Goal: Task Accomplishment & Management: Manage account settings

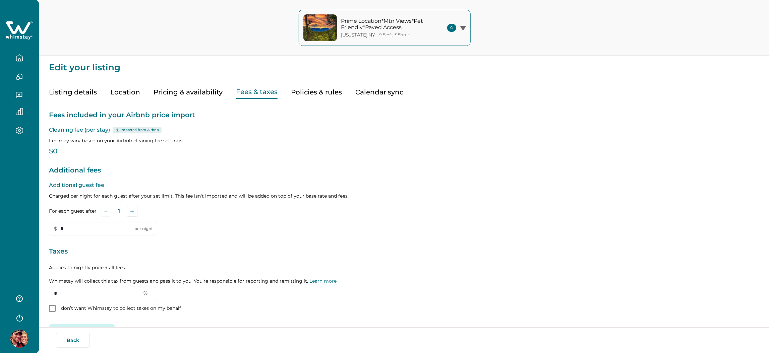
type input "**"
type input "*"
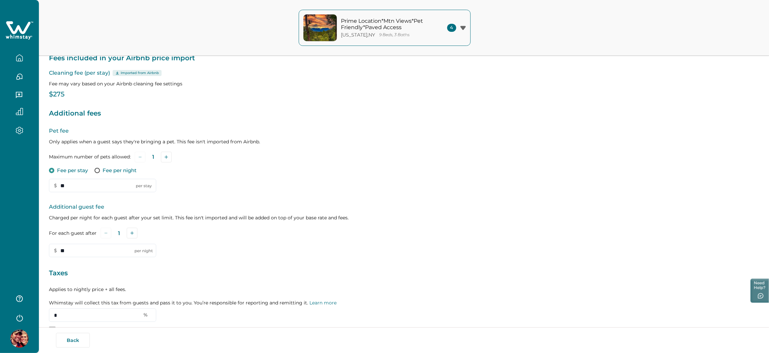
scroll to position [100, 0]
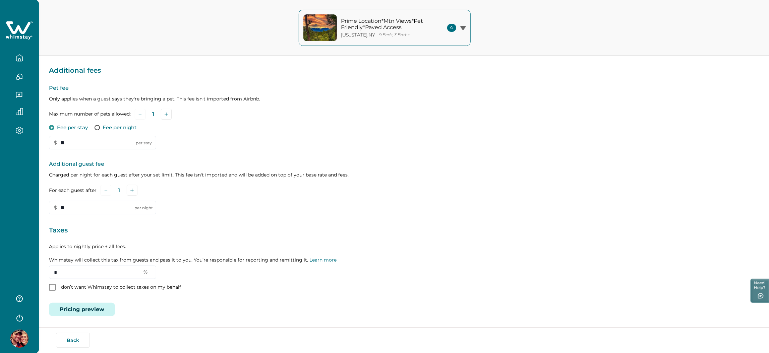
click at [81, 313] on button "Pricing preview" at bounding box center [82, 309] width 66 height 13
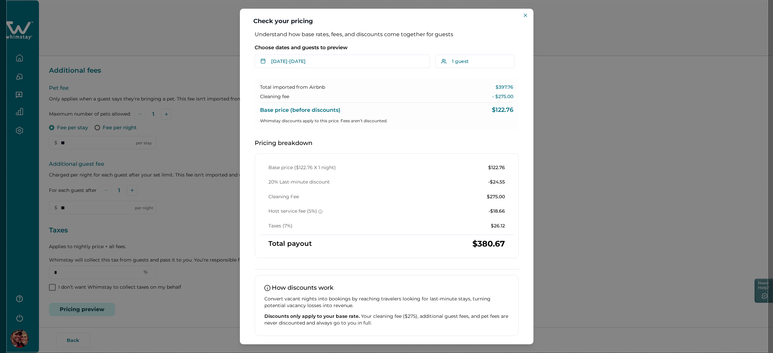
drag, startPoint x: 7, startPoint y: 1, endPoint x: 767, endPoint y: 352, distance: 837.9
click at [767, 352] on div "2268 X 1049" at bounding box center [386, 127] width 773 height 454
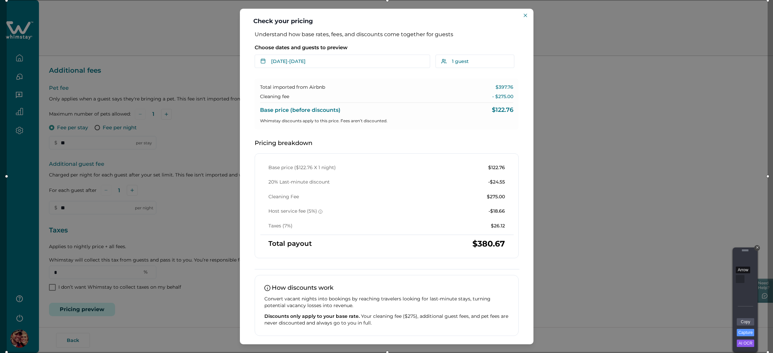
click at [737, 281] on div "Arrow" at bounding box center [739, 279] width 9 height 8
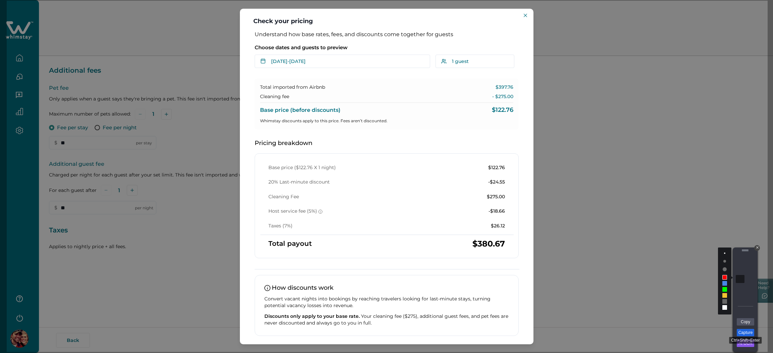
click at [745, 330] on link "Capture" at bounding box center [744, 332] width 17 height 7
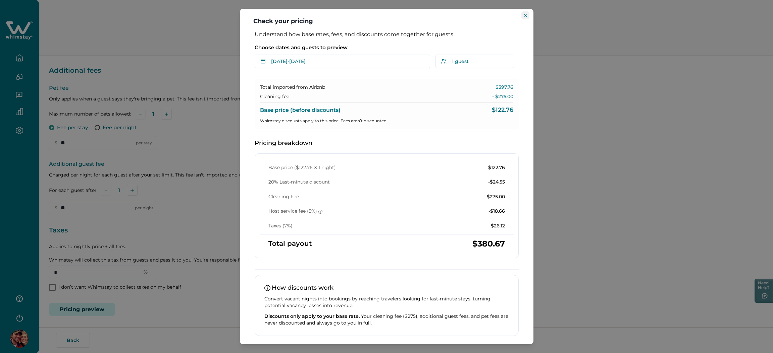
click at [525, 14] on icon "Close" at bounding box center [525, 15] width 3 height 3
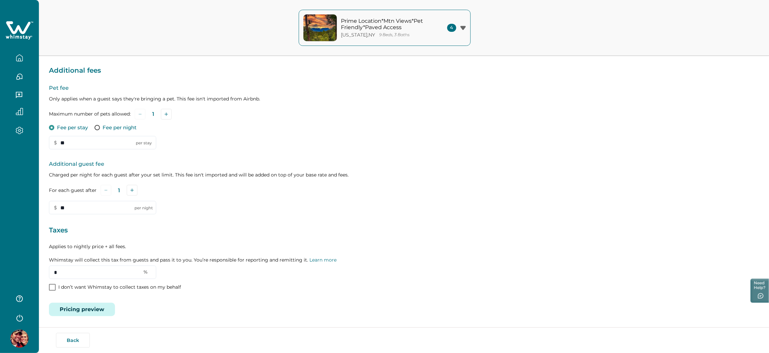
click at [20, 28] on icon at bounding box center [18, 27] width 24 height 13
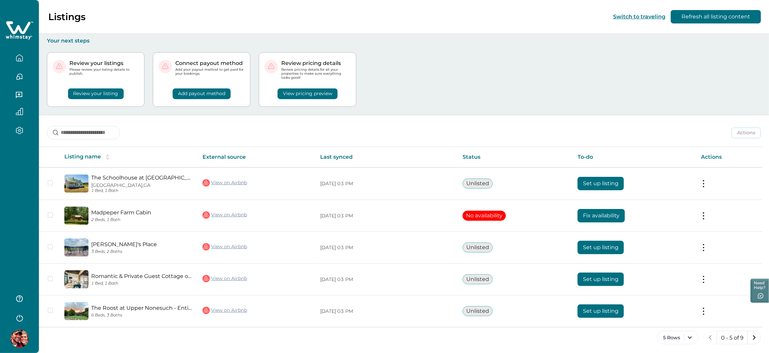
click at [301, 94] on button "View pricing preview" at bounding box center [308, 94] width 60 height 11
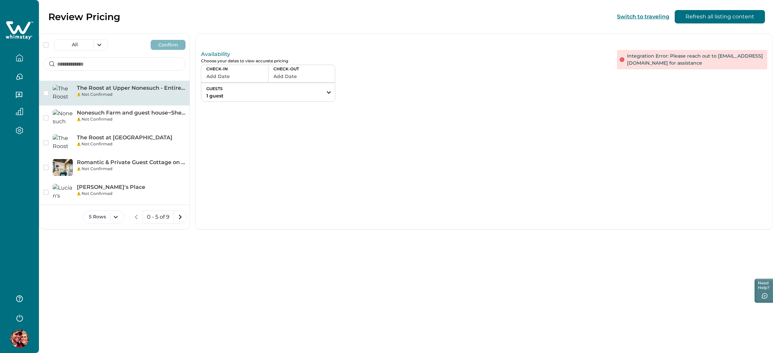
click at [116, 95] on div "Not Confirmed" at bounding box center [131, 95] width 109 height 6
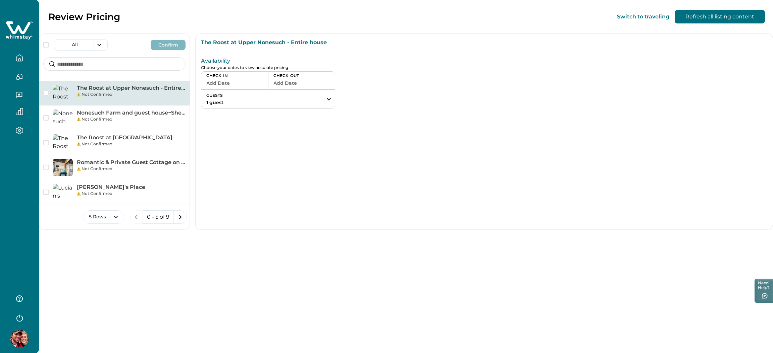
click at [229, 85] on button "Add Date" at bounding box center [234, 82] width 57 height 9
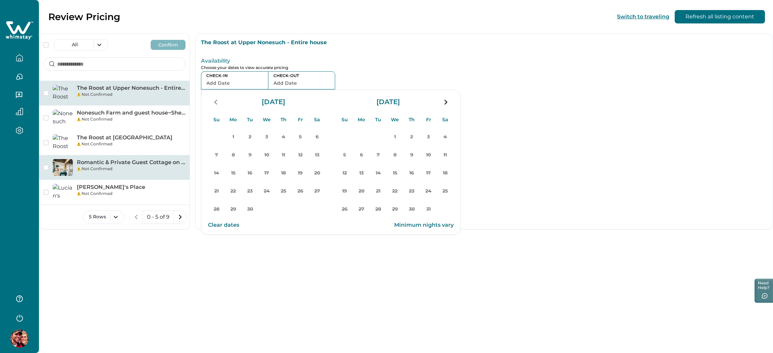
click at [104, 174] on div "Romantic & Private Guest Cottage on a Lovely Farm Not Confirmed" at bounding box center [114, 167] width 150 height 25
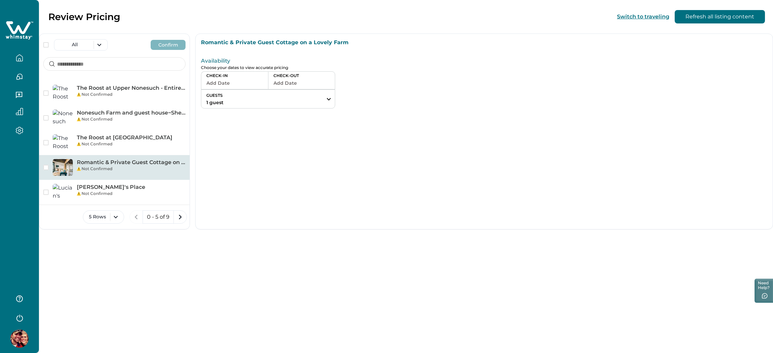
click at [241, 80] on button "Add Date" at bounding box center [234, 82] width 57 height 9
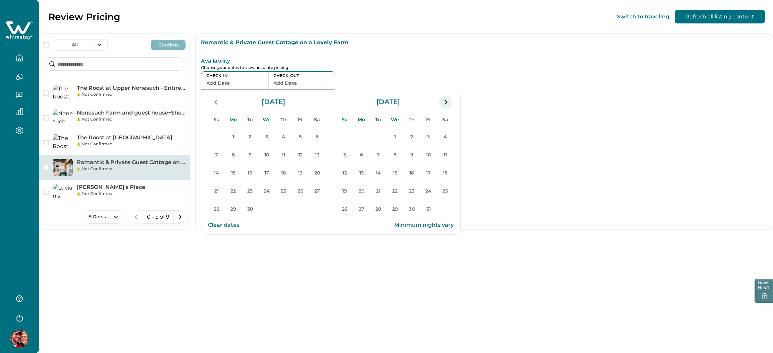
click at [442, 103] on icon "navigation button" at bounding box center [445, 102] width 11 height 12
click at [21, 25] on icon at bounding box center [20, 30] width 28 height 20
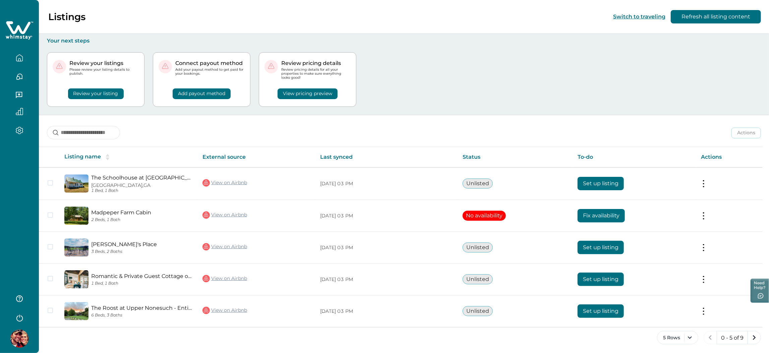
click at [87, 89] on button "Review your listing" at bounding box center [96, 94] width 56 height 11
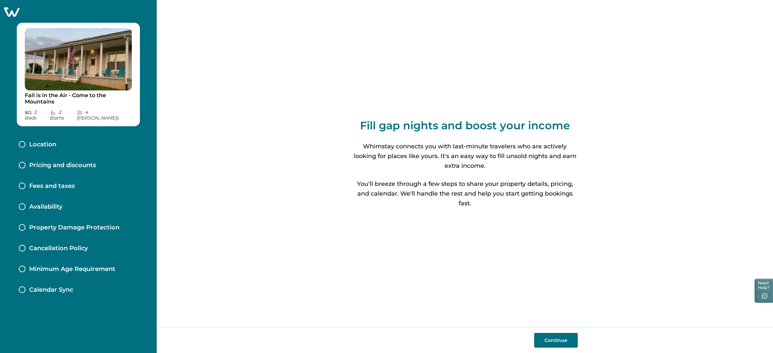
click at [7, 8] on icon at bounding box center [11, 11] width 15 height 9
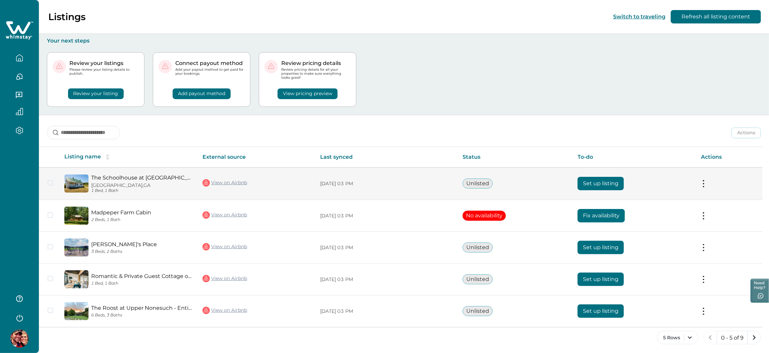
click at [600, 183] on button "Set up listing" at bounding box center [601, 183] width 46 height 13
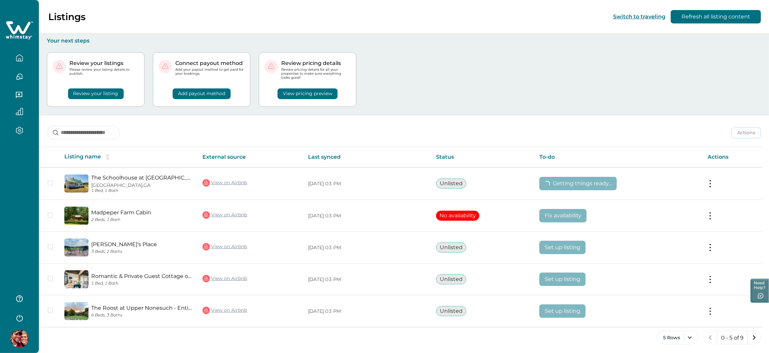
click at [309, 93] on button "View pricing preview" at bounding box center [308, 94] width 60 height 11
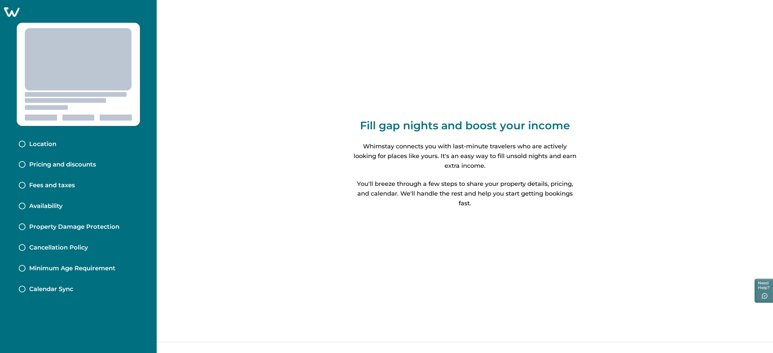
click at [10, 12] on icon at bounding box center [11, 12] width 16 height 10
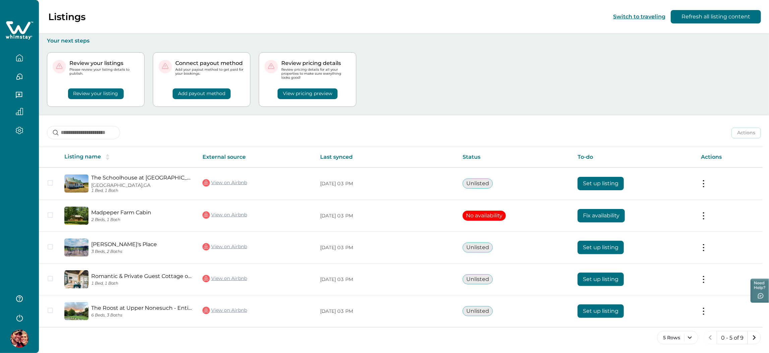
click at [299, 96] on button "View pricing preview" at bounding box center [308, 94] width 60 height 11
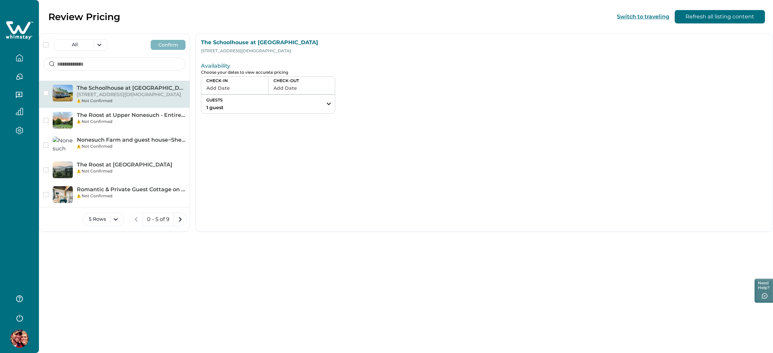
click at [243, 88] on button "Add Date" at bounding box center [234, 88] width 57 height 9
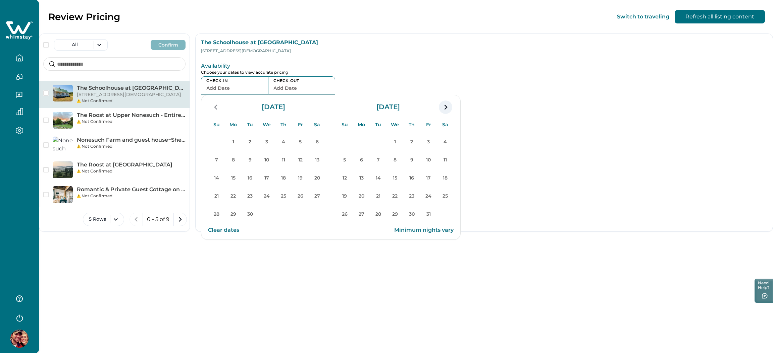
click at [447, 108] on icon "navigation button" at bounding box center [445, 107] width 11 height 12
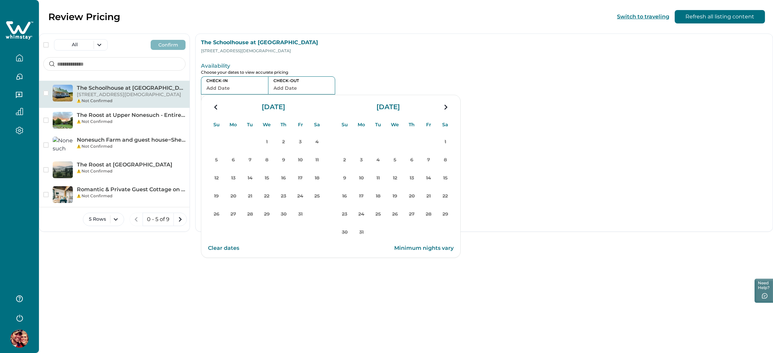
click at [447, 108] on icon "navigation button" at bounding box center [445, 107] width 11 height 12
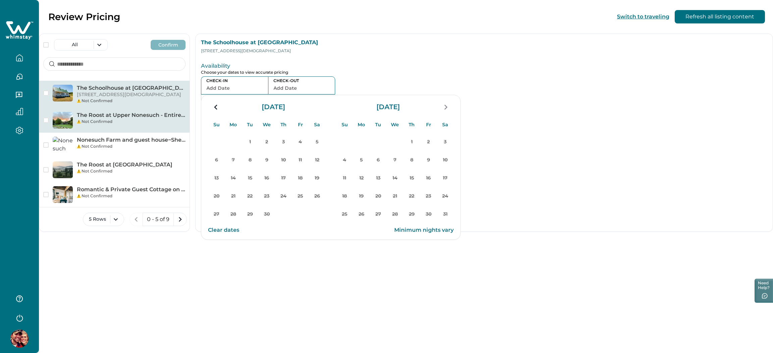
click at [94, 120] on div "Not Confirmed" at bounding box center [131, 122] width 109 height 6
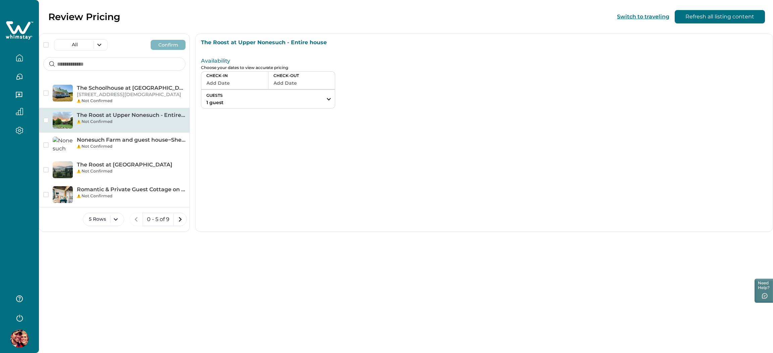
click at [247, 78] on p "CHECK-IN" at bounding box center [234, 75] width 57 height 5
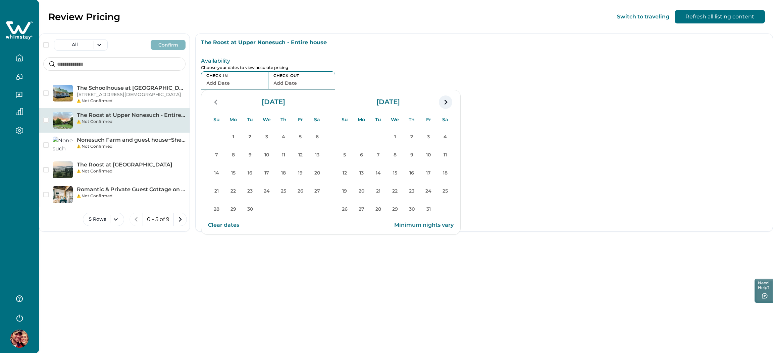
click at [445, 100] on icon "navigation button" at bounding box center [445, 102] width 11 height 12
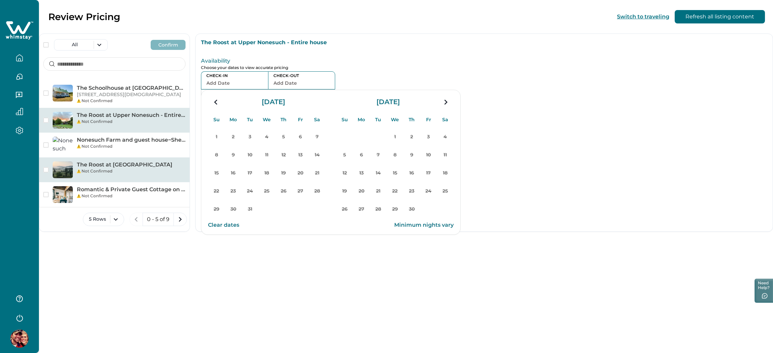
click at [99, 168] on div "Not Confirmed" at bounding box center [131, 171] width 109 height 6
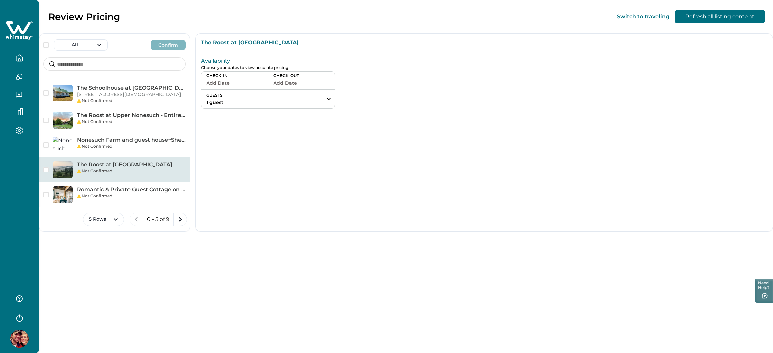
click at [242, 86] on button "Add Date" at bounding box center [234, 82] width 57 height 9
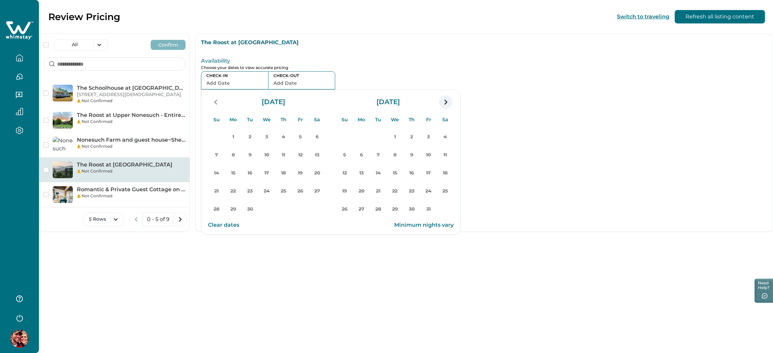
click at [446, 100] on icon "navigation button" at bounding box center [445, 102] width 11 height 12
click at [446, 101] on icon "navigation button" at bounding box center [445, 102] width 11 height 12
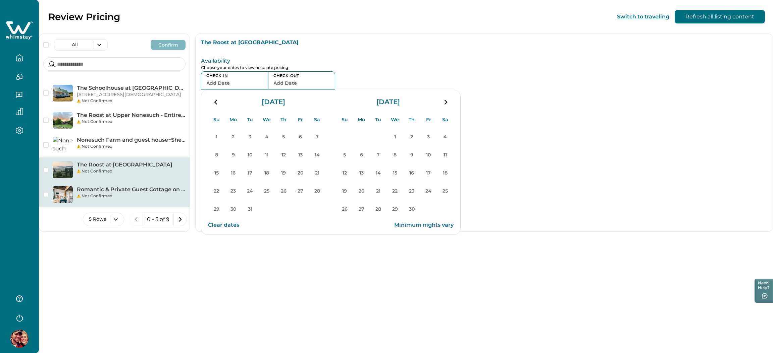
click at [122, 192] on p "Romantic & Private Guest Cottage on a Lovely Farm" at bounding box center [131, 189] width 109 height 7
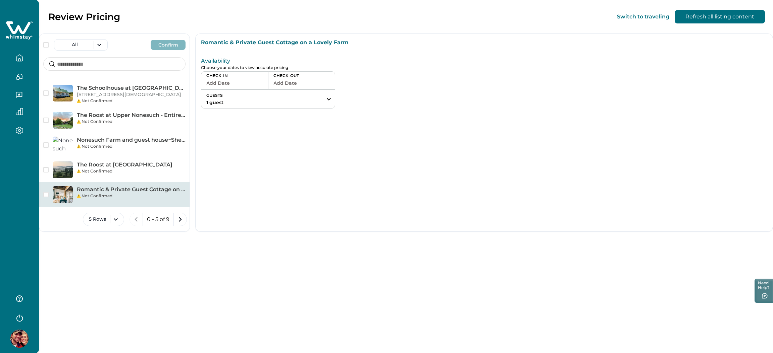
click at [223, 85] on button "Add Date" at bounding box center [234, 82] width 57 height 9
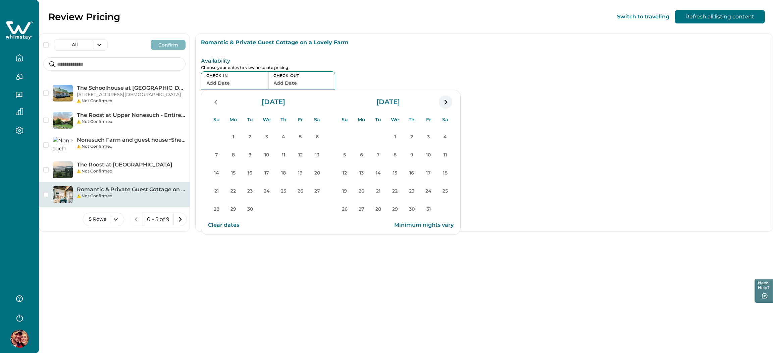
click at [442, 103] on icon "navigation button" at bounding box center [445, 102] width 11 height 12
click at [29, 30] on icon at bounding box center [20, 30] width 28 height 20
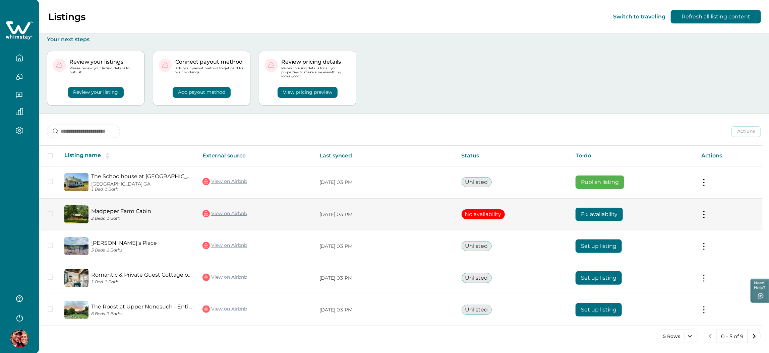
scroll to position [2, 0]
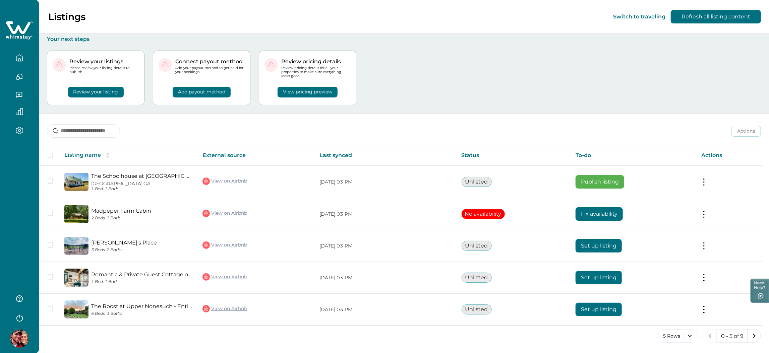
click at [306, 81] on div "View pricing preview" at bounding box center [308, 87] width 86 height 19
click at [309, 96] on button "View pricing preview" at bounding box center [308, 92] width 60 height 11
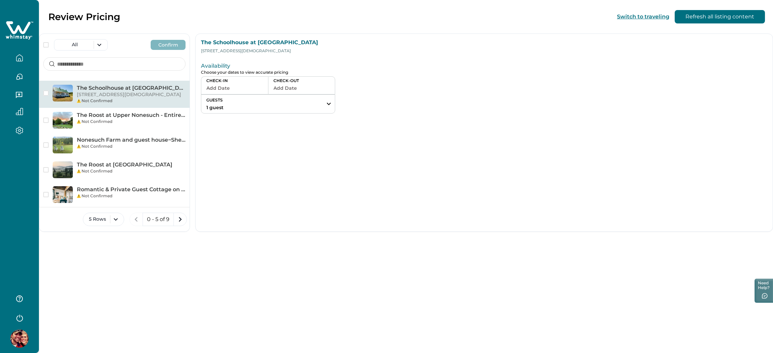
click at [229, 84] on button "Add Date" at bounding box center [234, 88] width 57 height 9
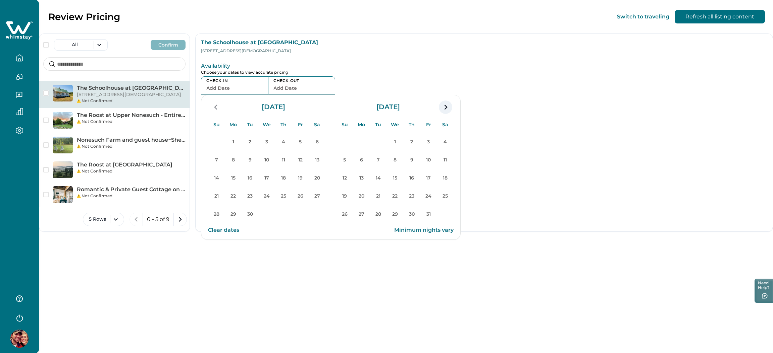
click at [445, 104] on icon "navigation button" at bounding box center [445, 107] width 11 height 12
click at [499, 99] on div "CHECK-IN Add Date CHECK-OUT Add Date GUESTS 1 guest Adults Ages [DEMOGRAPHIC_DA…" at bounding box center [405, 94] width 408 height 37
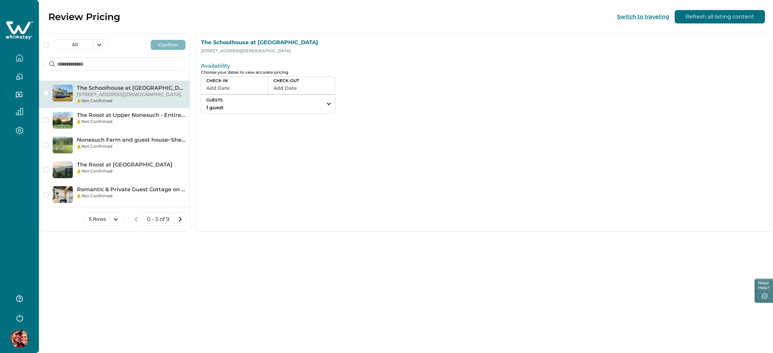
click at [22, 24] on icon at bounding box center [20, 30] width 28 height 20
